Goal: Browse casually: Explore the website without a specific task or goal

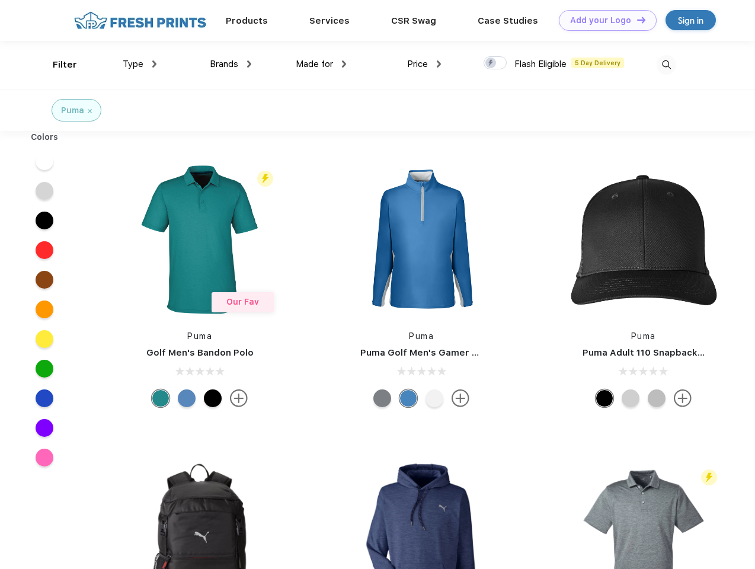
click at [603, 20] on link "Add your Logo Design Tool" at bounding box center [608, 20] width 98 height 21
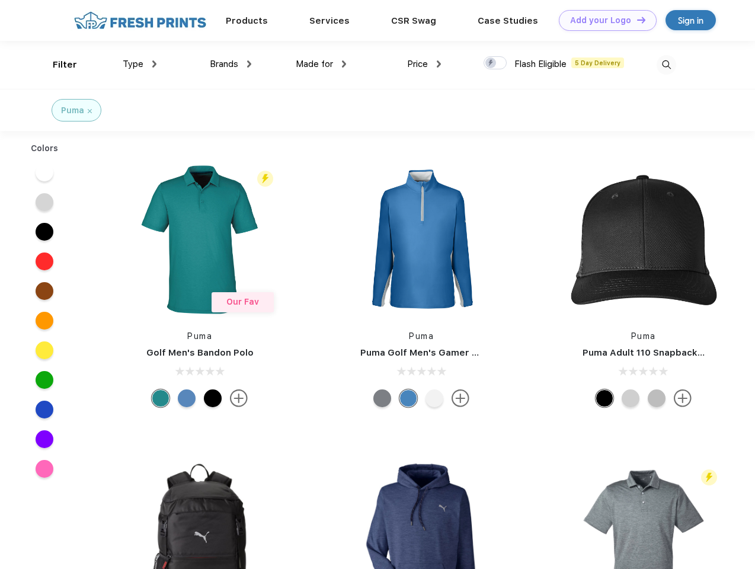
click at [0, 0] on div "Design Tool" at bounding box center [0, 0] width 0 height 0
click at [636, 20] on link "Add your Logo Design Tool" at bounding box center [608, 20] width 98 height 21
click at [57, 65] on div "Filter" at bounding box center [65, 65] width 24 height 14
click at [140, 64] on span "Type" at bounding box center [133, 64] width 21 height 11
click at [231, 64] on span "Brands" at bounding box center [224, 64] width 28 height 11
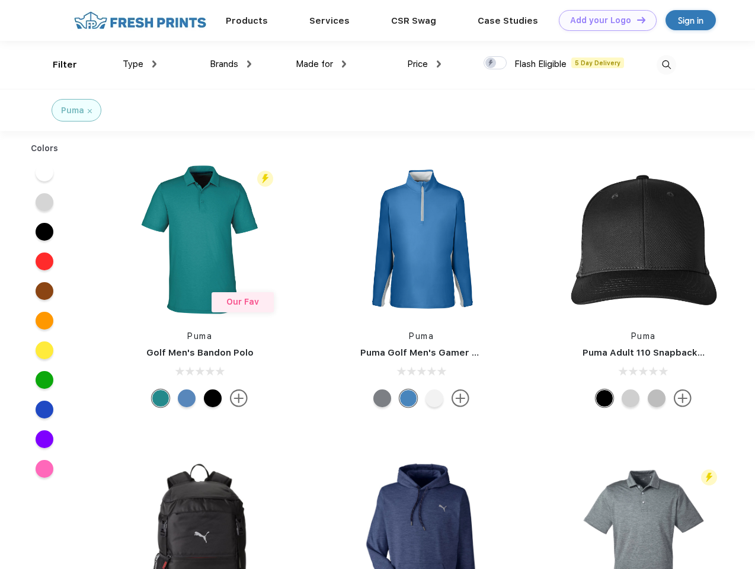
click at [321, 64] on span "Made for" at bounding box center [314, 64] width 37 height 11
click at [424, 64] on span "Price" at bounding box center [417, 64] width 21 height 11
click at [496, 63] on div at bounding box center [495, 62] width 23 height 13
click at [491, 63] on input "checkbox" at bounding box center [488, 60] width 8 height 8
click at [666, 65] on img at bounding box center [667, 65] width 20 height 20
